Goal: Transaction & Acquisition: Purchase product/service

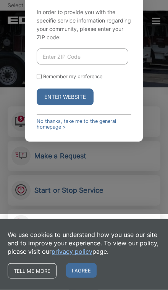
scroll to position [76, 0]
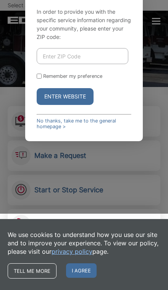
click at [89, 270] on span "I agree" at bounding box center [81, 271] width 31 height 15
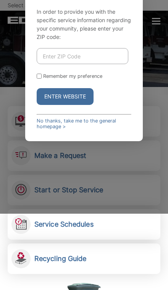
click at [118, 130] on link "No thanks, take me to the general homepage >" at bounding box center [84, 123] width 95 height 11
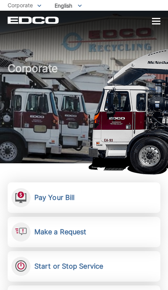
click at [37, 206] on link "Pay Your Bill View, pay, and manage your bill online." at bounding box center [84, 198] width 153 height 31
click at [124, 196] on link "Pay Your Bill View, pay, and manage your bill online." at bounding box center [84, 198] width 153 height 31
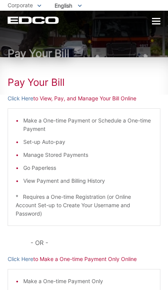
click at [21, 108] on div "Pay Your [PERSON_NAME] Here to View, Pay, and Manage Your Bill Online Make a On…" at bounding box center [84, 203] width 153 height 292
click at [14, 101] on link "Click Here" at bounding box center [21, 98] width 26 height 8
